Goal: Communication & Community: Ask a question

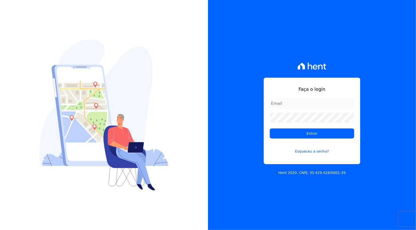
type input "[PERSON_NAME][EMAIL_ADDRESS][PERSON_NAME][DOMAIN_NAME]"
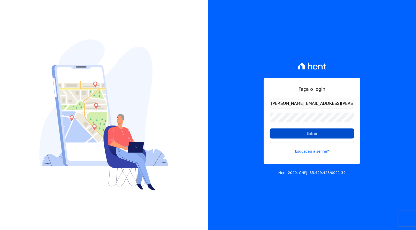
click at [306, 135] on input "Entrar" at bounding box center [312, 133] width 84 height 10
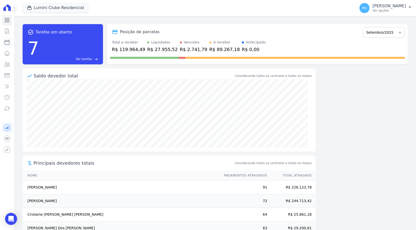
click at [9, 42] on icon at bounding box center [7, 42] width 5 height 5
select select
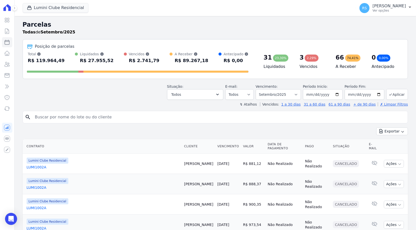
click at [179, 117] on input "search" at bounding box center [219, 117] width 374 height 10
paste input "[PERSON_NAME]"
type input "[PERSON_NAME]"
click at [377, 127] on button "Exportar" at bounding box center [393, 131] width 32 height 8
click at [179, 116] on input "Patricia de Cássia" at bounding box center [219, 117] width 374 height 10
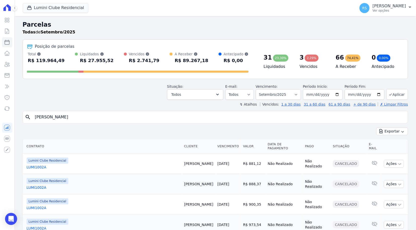
select select
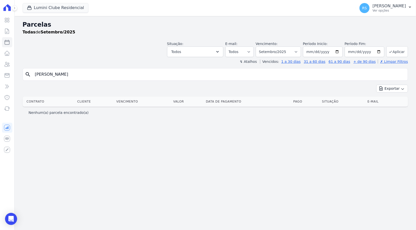
click at [73, 75] on input "Patricia de Cássia" at bounding box center [219, 74] width 374 height 10
click at [11, 43] on link "Parcelas" at bounding box center [7, 42] width 10 height 10
select select
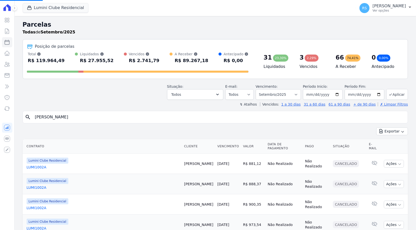
select select
click at [126, 122] on input "search" at bounding box center [219, 117] width 374 height 10
click at [8, 64] on icon at bounding box center [7, 64] width 6 height 6
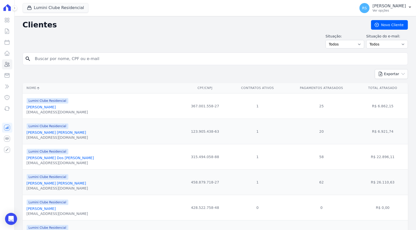
click at [92, 60] on input "search" at bounding box center [219, 59] width 374 height 10
paste input "Patricia de Cássia"
type input "Patricia de Cássia"
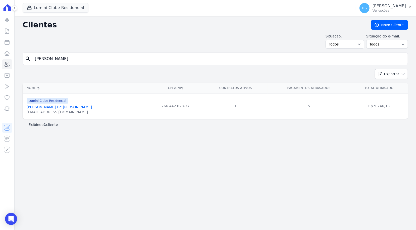
click at [63, 109] on link "Patricia De Cassia Sampaio Andrade" at bounding box center [60, 107] width 66 height 4
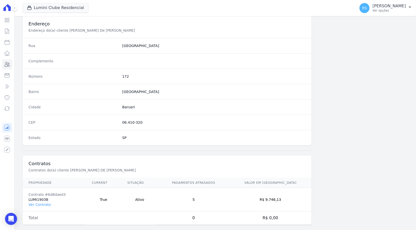
scroll to position [240, 0]
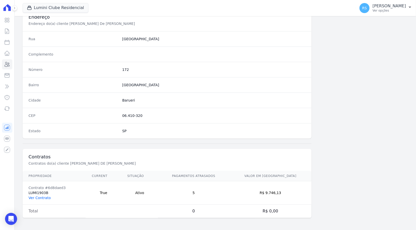
click at [44, 197] on link "Ver Contrato" at bounding box center [40, 198] width 22 height 4
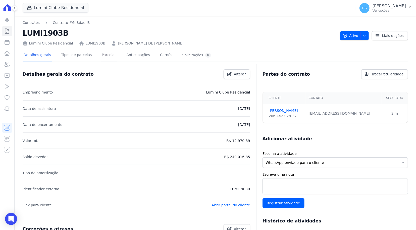
click at [103, 55] on link "Parcelas" at bounding box center [109, 55] width 17 height 13
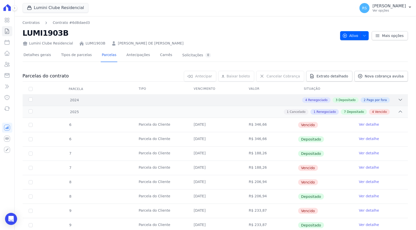
click at [398, 99] on icon at bounding box center [400, 99] width 5 height 5
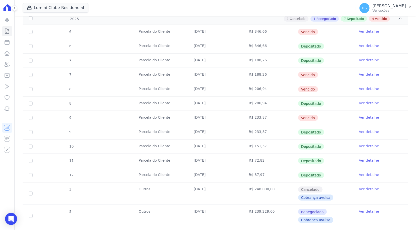
scroll to position [250, 0]
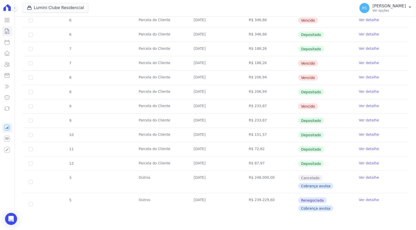
click at [360, 105] on link "Ver detalhe" at bounding box center [369, 105] width 20 height 5
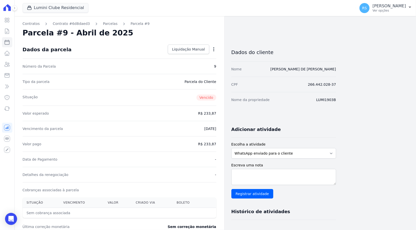
click at [211, 51] on icon "button" at bounding box center [213, 49] width 5 height 5
click at [199, 58] on link "Alterar" at bounding box center [192, 56] width 44 height 9
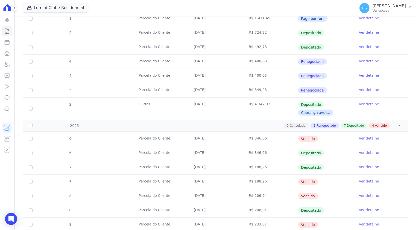
scroll to position [151, 0]
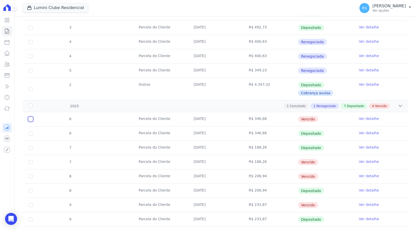
click at [30, 120] on input "checkbox" at bounding box center [31, 119] width 4 height 4
checkbox input "true"
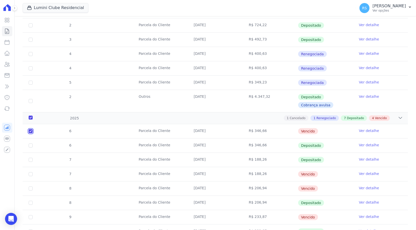
scroll to position [201, 0]
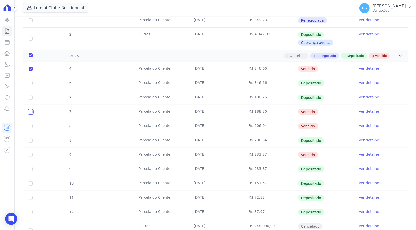
click at [30, 112] on input "checkbox" at bounding box center [31, 112] width 4 height 4
checkbox input "true"
click at [29, 126] on input "checkbox" at bounding box center [31, 126] width 4 height 4
checkbox input "true"
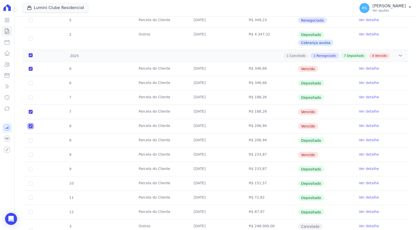
checkbox input "true"
click at [31, 153] on input "checkbox" at bounding box center [31, 155] width 4 height 4
checkbox input "true"
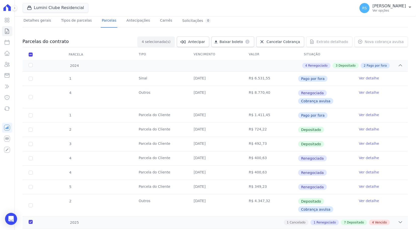
scroll to position [0, 0]
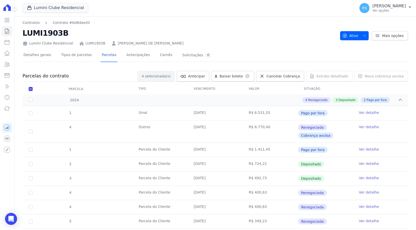
drag, startPoint x: 177, startPoint y: 43, endPoint x: 109, endPoint y: 44, distance: 67.9
click at [109, 44] on div "Lumini Clube Residencial LUMI1903B PATRICIA DE CASSIA SAMPAIO ANDRADE" at bounding box center [180, 42] width 314 height 7
copy link "PATRICIA DE CASSIA SAMPAIO ANDRADE"
click at [294, 77] on span "Cancelar Cobrança" at bounding box center [283, 76] width 33 height 5
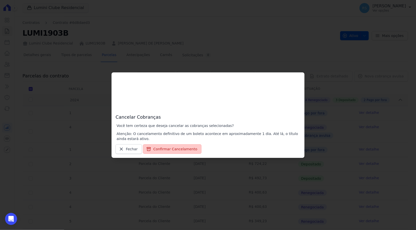
click at [160, 149] on button "Confirmar Cancelamento" at bounding box center [172, 149] width 59 height 10
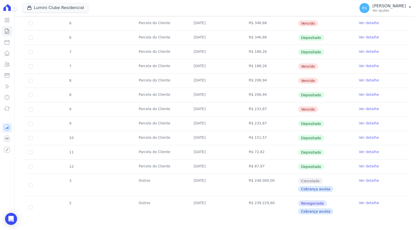
scroll to position [105, 0]
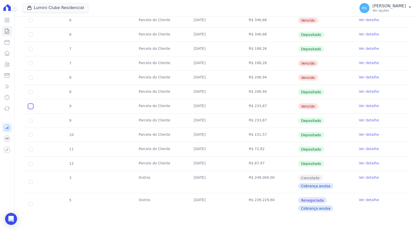
click at [30, 105] on input "checkbox" at bounding box center [31, 106] width 4 height 4
checkbox input "true"
click at [29, 78] on input "checkbox" at bounding box center [31, 78] width 4 height 4
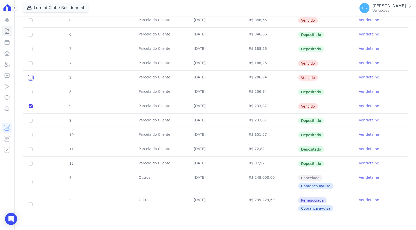
checkbox input "true"
click at [29, 64] on input "checkbox" at bounding box center [31, 63] width 4 height 4
checkbox input "true"
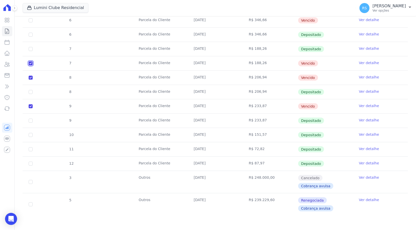
scroll to position [54, 0]
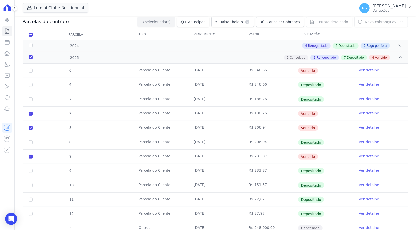
click at [33, 69] on td "6" at bounding box center [31, 71] width 16 height 14
click at [31, 72] on input "checkbox" at bounding box center [31, 71] width 4 height 4
checkbox input "true"
click at [31, 58] on div "2025" at bounding box center [45, 57] width 35 height 5
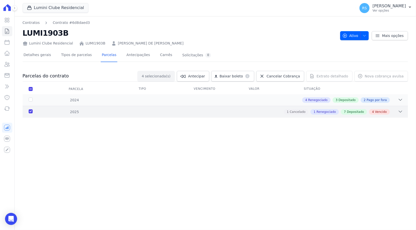
scroll to position [0, 0]
click at [30, 111] on div "2025" at bounding box center [45, 111] width 35 height 5
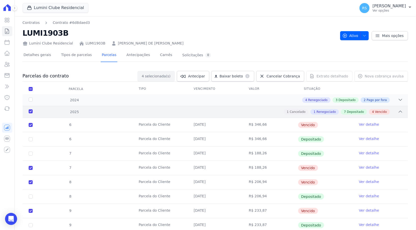
click at [31, 112] on div "2025" at bounding box center [45, 111] width 35 height 5
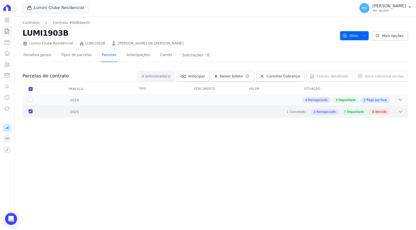
click at [31, 112] on div "2025" at bounding box center [45, 111] width 35 height 5
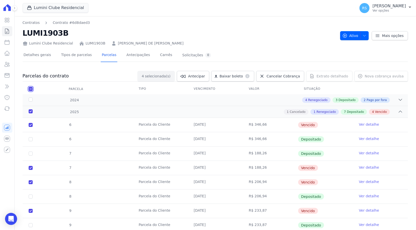
click at [29, 88] on input "checkbox" at bounding box center [31, 89] width 4 height 4
checkbox input "false"
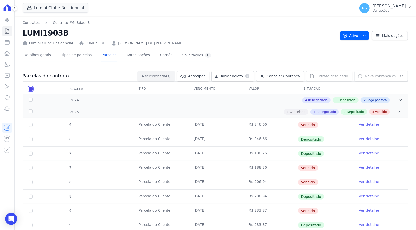
checkbox input "false"
click at [32, 111] on div "2025" at bounding box center [45, 111] width 35 height 5
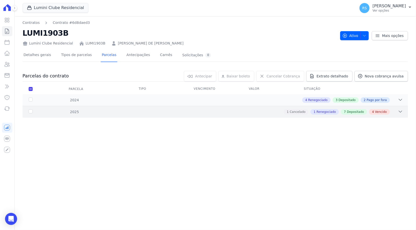
click at [32, 111] on div "2025" at bounding box center [45, 111] width 35 height 5
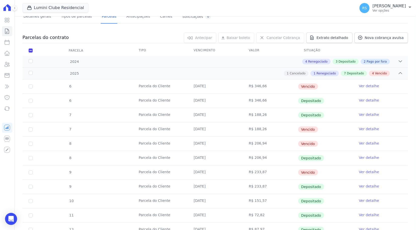
scroll to position [50, 0]
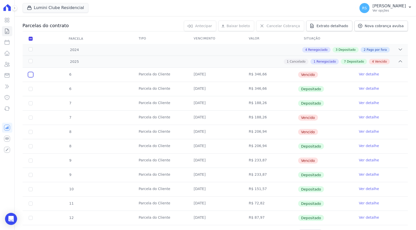
click at [31, 74] on input "checkbox" at bounding box center [31, 75] width 4 height 4
checkbox input "true"
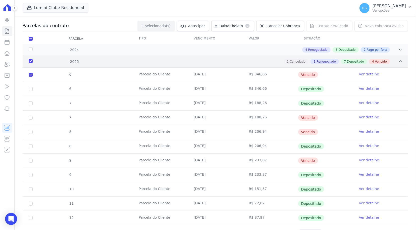
click at [398, 62] on icon at bounding box center [400, 61] width 5 height 5
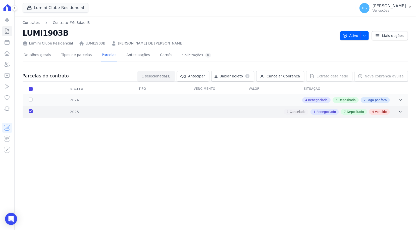
click at [401, 111] on icon at bounding box center [400, 111] width 5 height 5
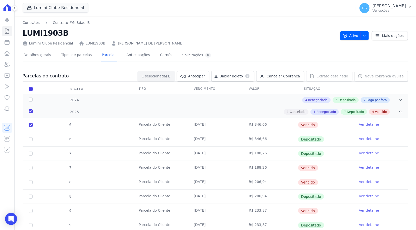
scroll to position [50, 0]
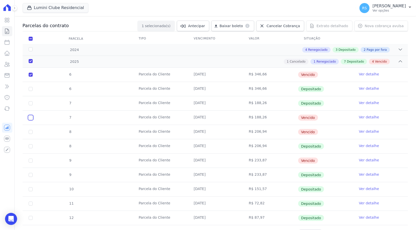
click at [31, 118] on input "checkbox" at bounding box center [31, 118] width 4 height 4
checkbox input "true"
click at [29, 129] on td "8" at bounding box center [31, 132] width 16 height 14
click at [29, 131] on input "checkbox" at bounding box center [31, 132] width 4 height 4
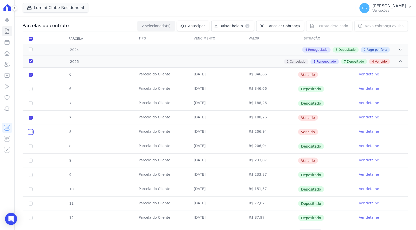
checkbox input "true"
click at [28, 161] on td "9" at bounding box center [31, 161] width 16 height 14
click at [30, 161] on input "checkbox" at bounding box center [31, 161] width 4 height 4
checkbox input "true"
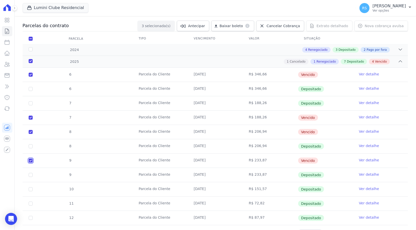
checkbox input "true"
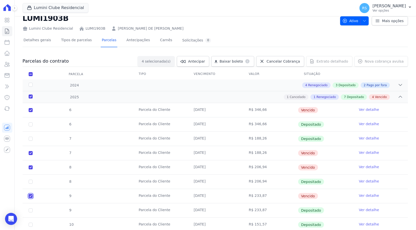
scroll to position [0, 0]
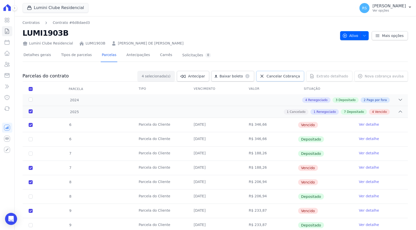
click at [295, 77] on span "Cancelar Cobrança" at bounding box center [283, 76] width 33 height 5
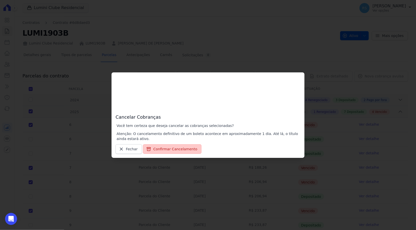
click at [163, 150] on button "Confirmar Cancelamento" at bounding box center [172, 149] width 59 height 10
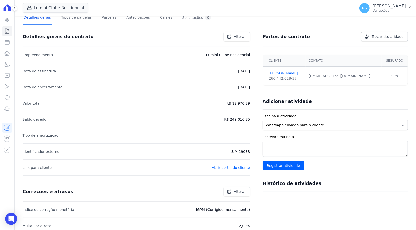
scroll to position [155, 0]
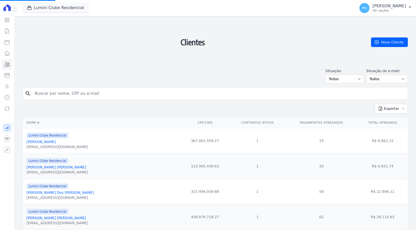
select select
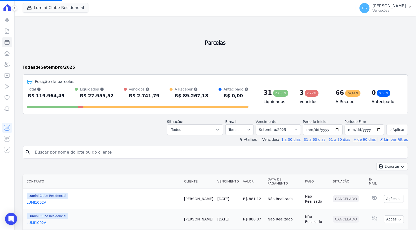
select select
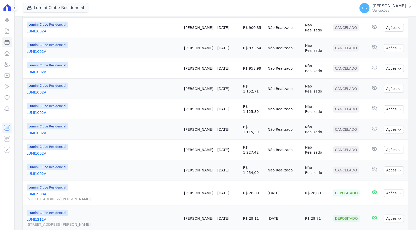
scroll to position [302, 0]
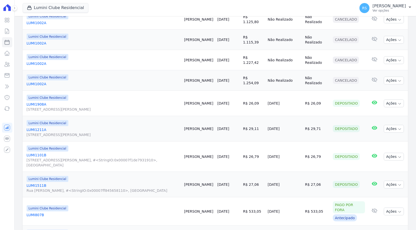
click at [8, 7] on div "Visão Geral Contratos Parcelas Lotes Clientes Minha Carteira Transferências Neg…" at bounding box center [7, 115] width 14 height 230
click at [7, 7] on icon at bounding box center [7, 7] width 10 height 7
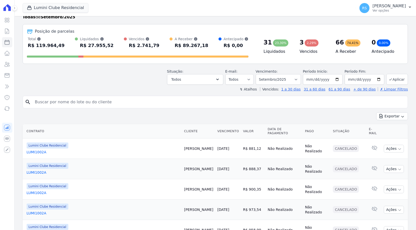
scroll to position [0, 0]
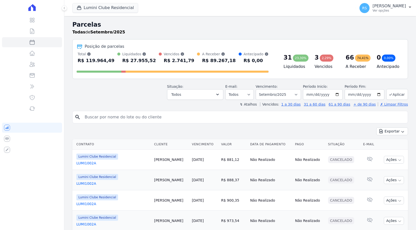
select select
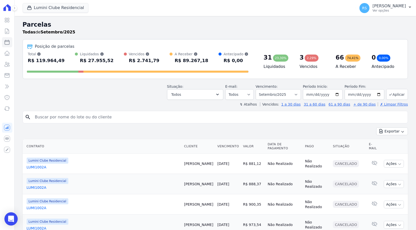
click at [12, 220] on icon "Open Intercom Messenger" at bounding box center [11, 219] width 7 height 7
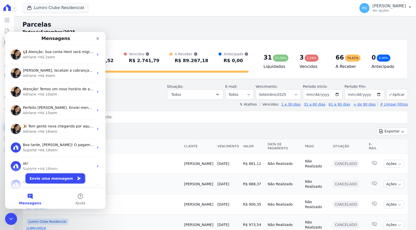
click at [55, 179] on button "Envie uma mensagem" at bounding box center [56, 178] width 60 height 10
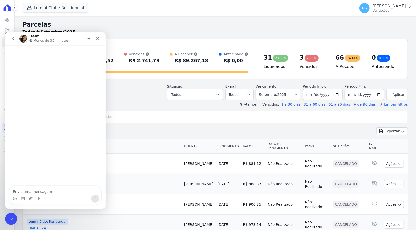
click at [51, 191] on textarea "Envie uma mensagem..." at bounding box center [55, 190] width 92 height 9
type textarea "Olá, tudo bemw"
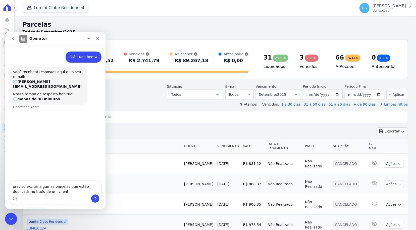
type textarea "preciso excluir algumas parcelas que estão duplicads no titulo de um cliente"
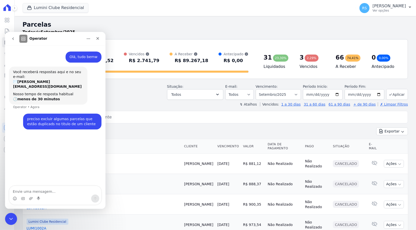
click at [150, 118] on input "search" at bounding box center [219, 117] width 374 height 10
click at [39, 194] on textarea "Envie uma mensagem..." at bounding box center [55, 190] width 92 height 9
type textarea "cliente"
paste textarea ") PATRICIA DE CASSIA SAMPAIO ANDRADE"
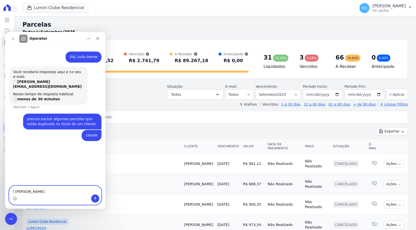
drag, startPoint x: 14, startPoint y: 192, endPoint x: 7, endPoint y: 192, distance: 7.0
click at [7, 192] on div ") PATRICIA DE CASSIA SAMPAIO ANDRADE ) PATRICIA DE CASSIA SAMPAIO ANDRADE" at bounding box center [55, 195] width 101 height 19
type textarea "PATRICIA DE CASSIA SAMPAIO ANDRADE"
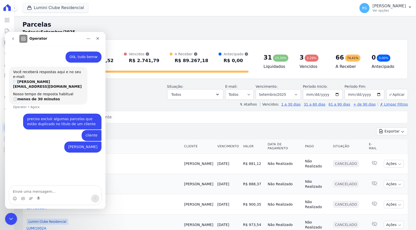
click at [159, 113] on input "search" at bounding box center [219, 117] width 374 height 10
type input ") PATRICIA DE CASSIA SAMPAIO ANDRADE"
select select
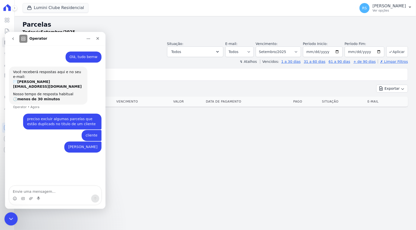
click at [8, 220] on icon "Encerramento do Messenger da Intercom" at bounding box center [10, 218] width 6 height 6
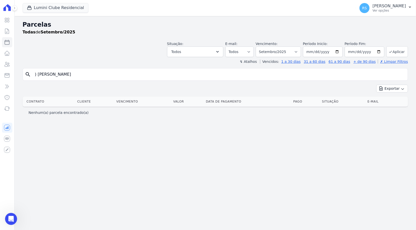
click at [122, 71] on input ") PATRICIA DE CASSIA SAMPAIO ANDRADE" at bounding box center [219, 74] width 374 height 10
type input ") PATRICIA DE CASSIA SAMPAIO ANDRADE"
select select
click at [8, 63] on icon at bounding box center [7, 64] width 6 height 6
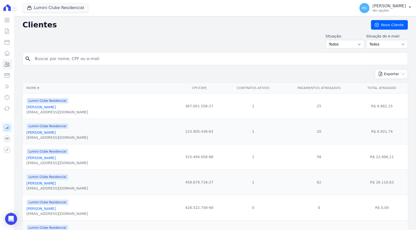
click at [70, 60] on input "search" at bounding box center [219, 59] width 374 height 10
paste input ") PATRICIA DE CASSIA SAMPAIO ANDRADE"
drag, startPoint x: 37, startPoint y: 59, endPoint x: 24, endPoint y: 61, distance: 13.4
click at [24, 59] on div "search ) PATRICIA DE CASSIA SAMPAIO ANDRADE" at bounding box center [216, 59] width 386 height 13
click at [137, 57] on input "PATRICIA DE CASSIA SAMPAIO ANDRADE" at bounding box center [219, 59] width 374 height 10
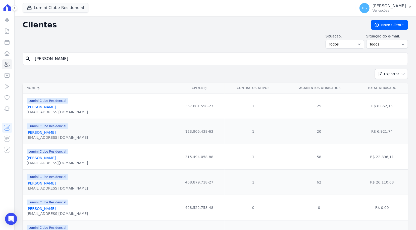
type input "PATRICIA DE CASSIA SAMPAIO ANDRADE"
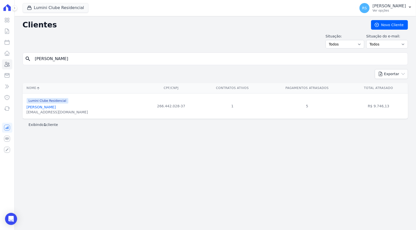
click at [56, 108] on link "Patricia De Cassia Sampaio Andrade" at bounding box center [41, 107] width 29 height 4
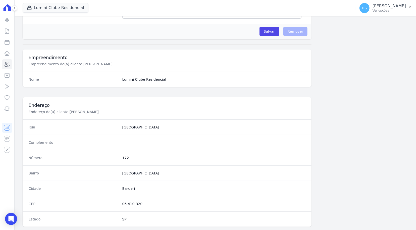
scroll to position [240, 0]
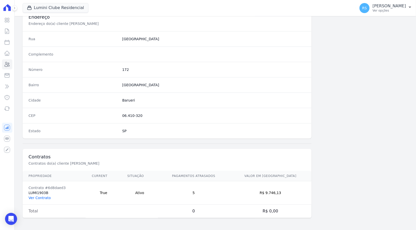
click at [38, 199] on link "Ver Contrato" at bounding box center [40, 198] width 22 height 4
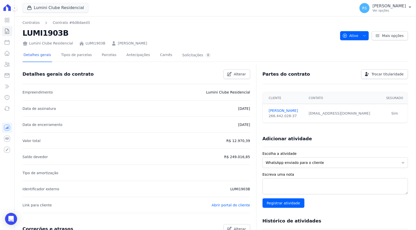
click at [236, 191] on p "LUMI1903B" at bounding box center [241, 189] width 20 height 6
click at [235, 189] on p "LUMI1903B" at bounding box center [241, 189] width 20 height 6
click at [48, 32] on h2 "LUMI1903B" at bounding box center [180, 32] width 314 height 11
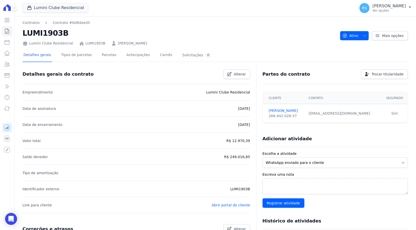
copy h2 "LUMI1903B"
drag, startPoint x: 9, startPoint y: 217, endPoint x: 19, endPoint y: 216, distance: 9.8
click at [9, 217] on icon "Open Intercom Messenger" at bounding box center [11, 219] width 5 height 6
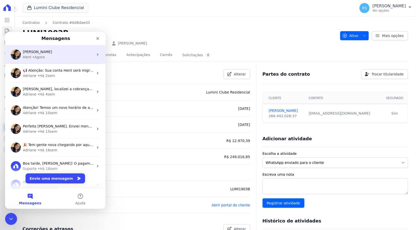
click at [48, 56] on div "Hent • Agora" at bounding box center [58, 56] width 71 height 5
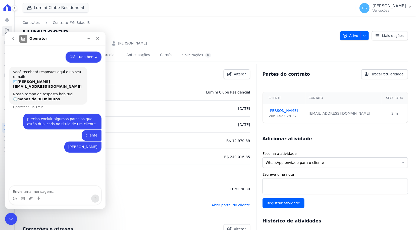
click at [49, 194] on textarea "Envie uma mensagem..." at bounding box center [55, 190] width 92 height 9
type textarea "contrato LUMI1903B"
click at [71, 192] on textarea "podem excluir todas as parcelas" at bounding box center [55, 190] width 92 height 9
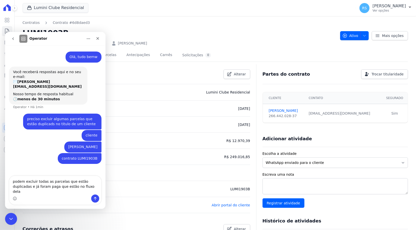
click at [76, 193] on textarea "podem excluir todas as parcelas que estão duplicadas e já foram paga que estão …" at bounding box center [55, 185] width 92 height 19
type textarea "podem excluir todas as parcelas que estão duplicadas e já foram paga que estão …"
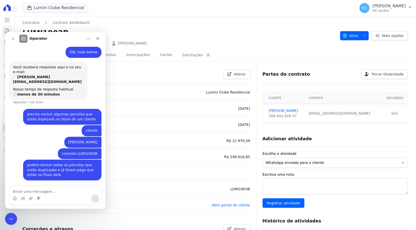
scroll to position [5, 0]
click at [68, 170] on div "podem excluir todas as parcelas que estão duplicadas e já foram paga que estão …" at bounding box center [62, 170] width 70 height 15
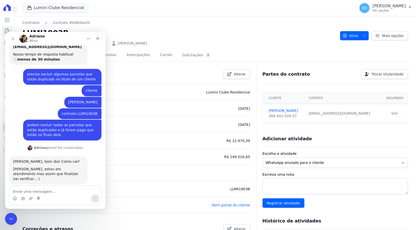
scroll to position [44, 0]
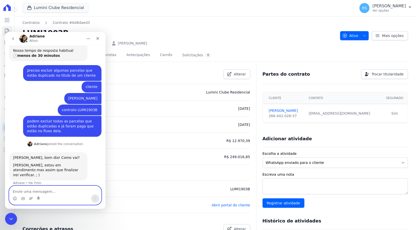
click at [50, 193] on textarea "Envie uma mensagem..." at bounding box center [55, 190] width 92 height 9
type textarea "ok"
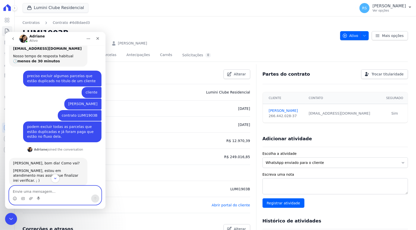
scroll to position [59, 0]
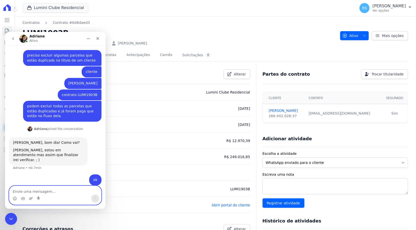
click at [61, 192] on textarea "Envie uma mensagem..." at bounding box center [55, 190] width 92 height 9
type textarea "obrigado!"
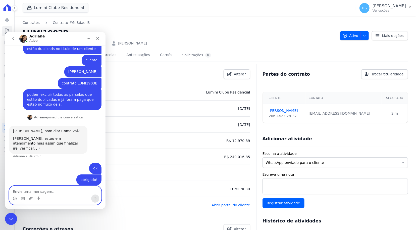
scroll to position [70, 0]
